Goal: Use online tool/utility

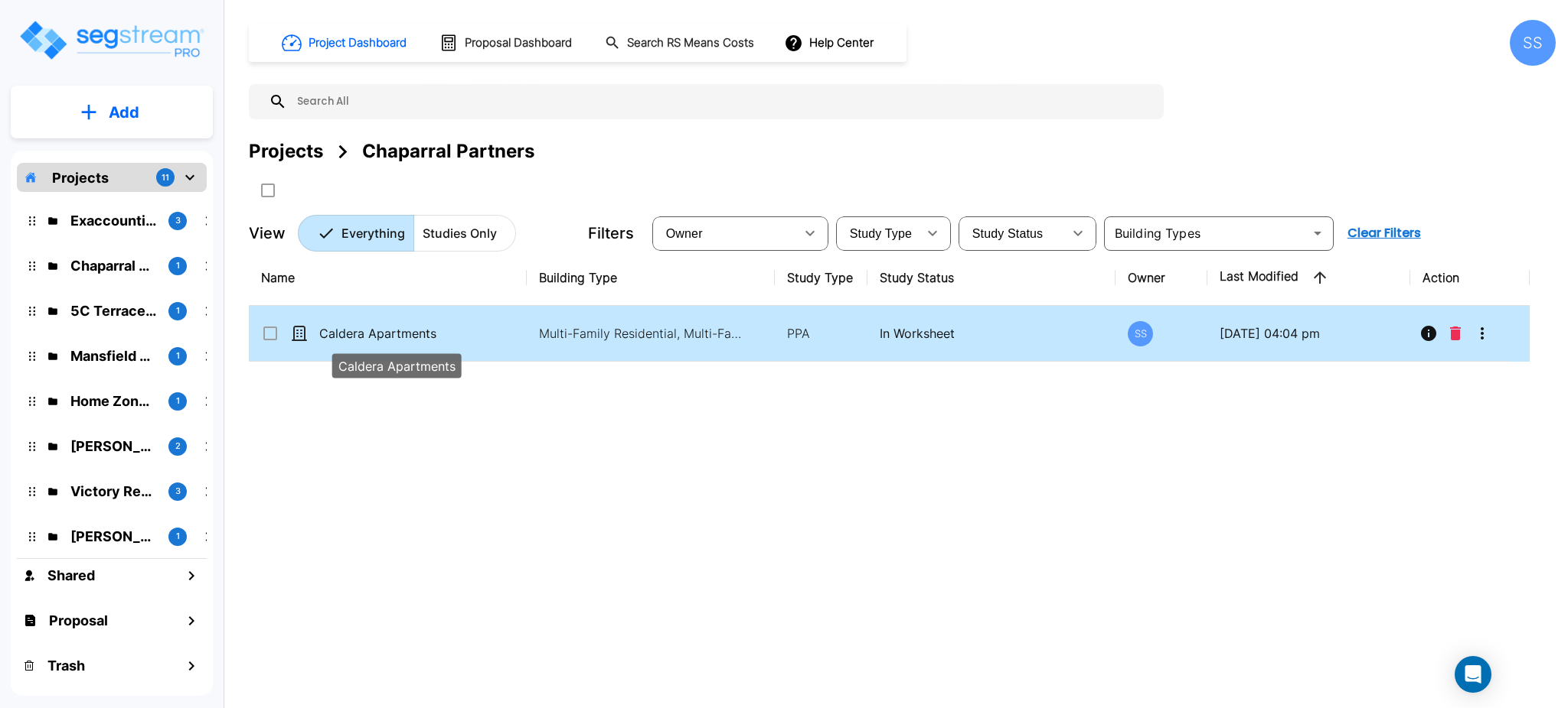
click at [389, 337] on p "Caldera Apartments" at bounding box center [396, 334] width 154 height 19
checkbox input "true"
click at [389, 337] on p "Caldera Apartments" at bounding box center [396, 334] width 154 height 19
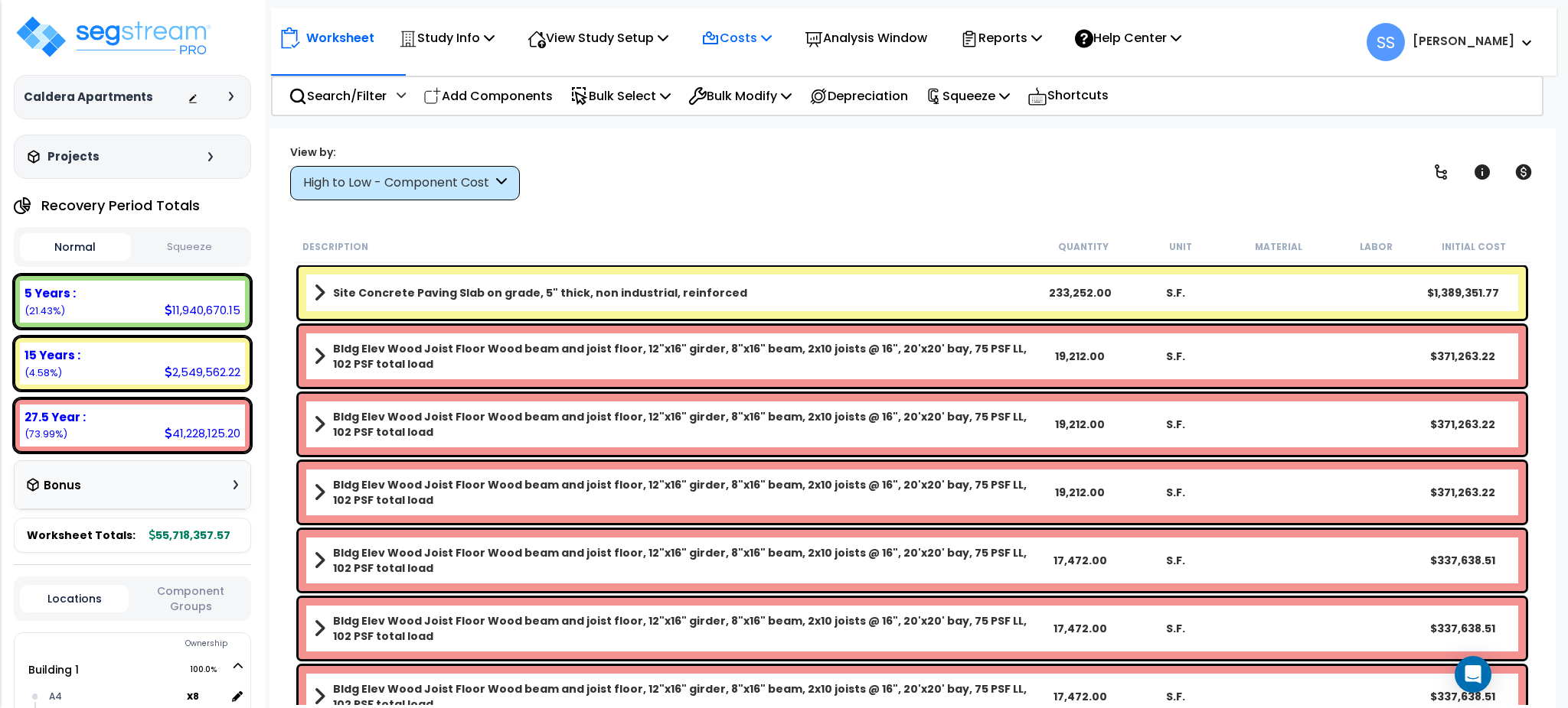
click at [717, 43] on icon at bounding box center [710, 38] width 14 height 11
click at [867, 30] on p "Analysis Window" at bounding box center [866, 38] width 122 height 20
click at [882, 20] on div "Analysis Window" at bounding box center [866, 38] width 122 height 36
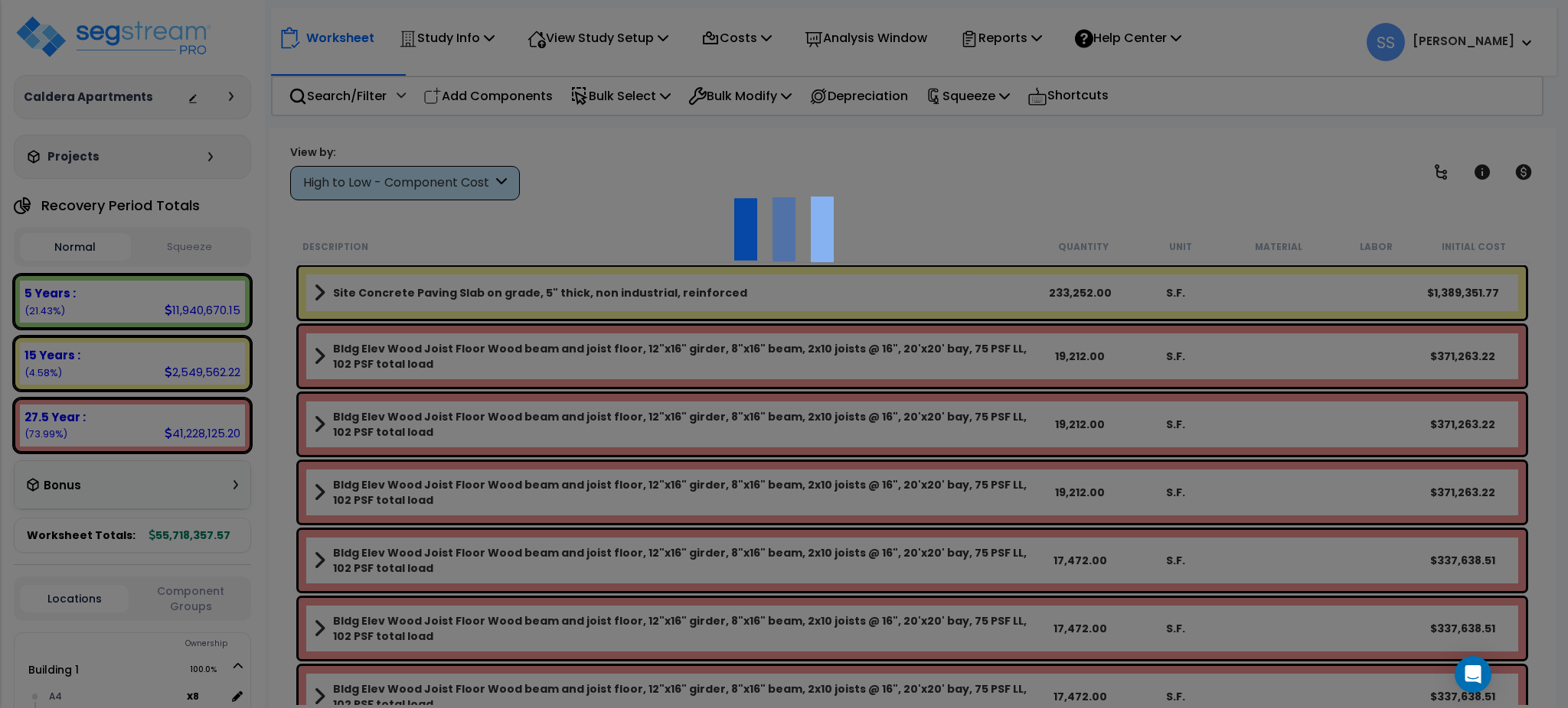
click at [670, 180] on div at bounding box center [784, 354] width 1568 height 708
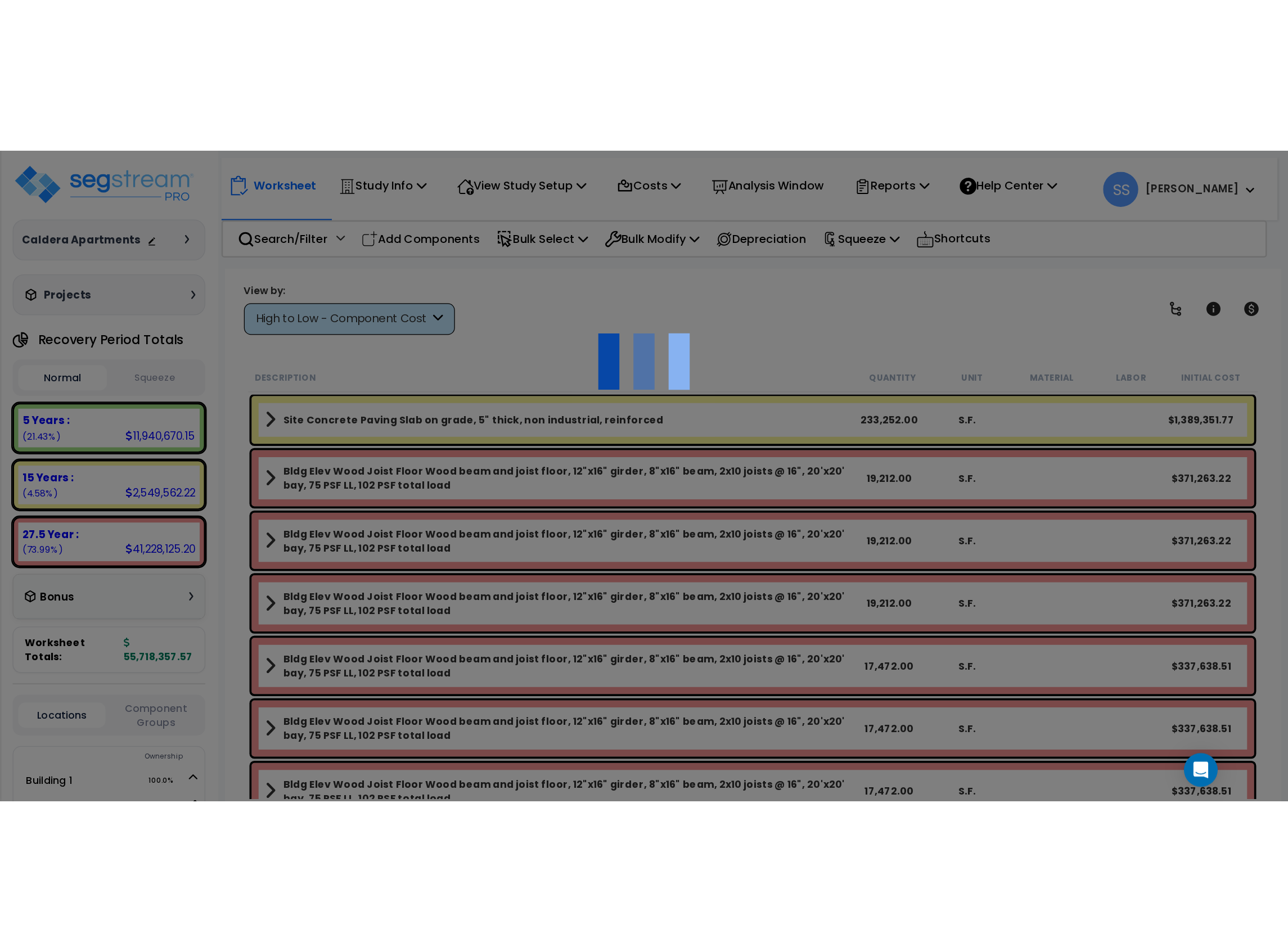
scroll to position [34, 0]
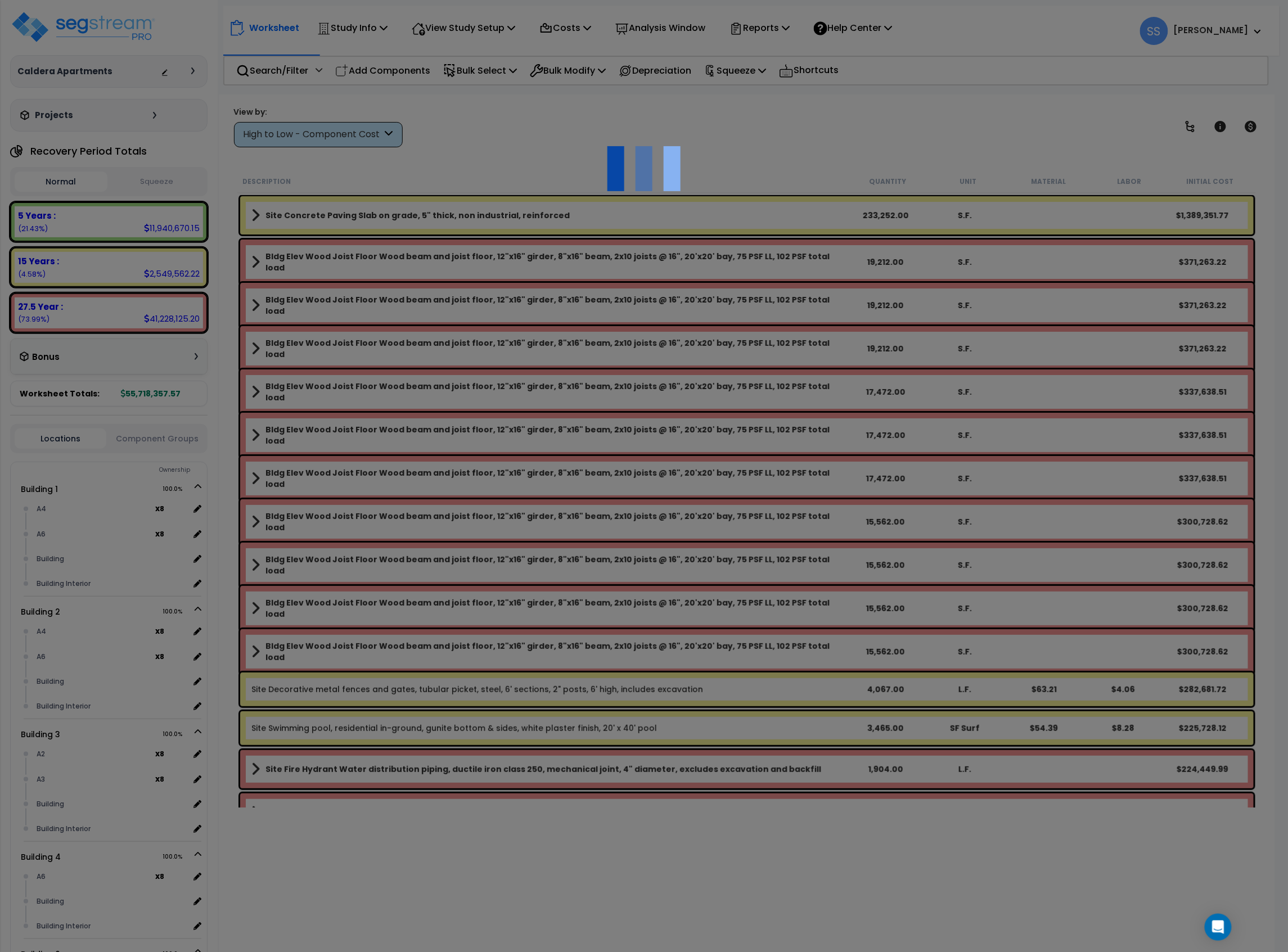
click at [948, 89] on div at bounding box center [644, 476] width 1288 height 952
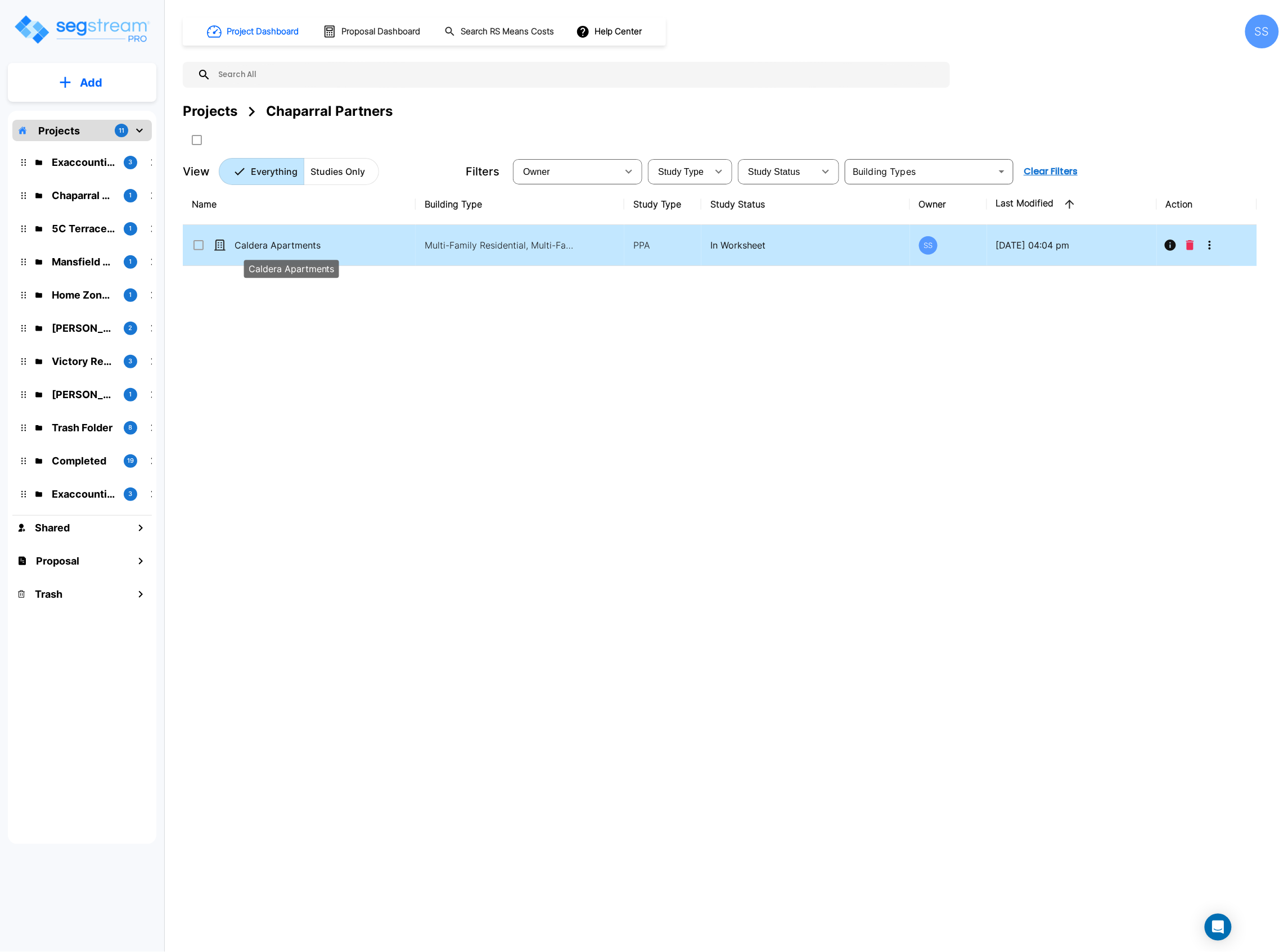
click at [342, 249] on p "Caldera Apartments" at bounding box center [291, 245] width 113 height 14
click at [338, 249] on p "Caldera Apartments" at bounding box center [291, 245] width 113 height 14
click at [294, 248] on p "Caldera Apartments" at bounding box center [291, 245] width 113 height 14
checkbox input "true"
click at [294, 248] on p "Caldera Apartments" at bounding box center [291, 245] width 113 height 14
